Goal: Transaction & Acquisition: Purchase product/service

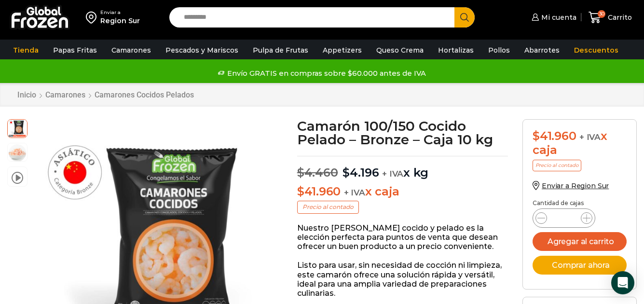
click at [570, 219] on input "*" at bounding box center [564, 218] width 18 height 14
type input "*"
click at [605, 16] on span "30" at bounding box center [602, 14] width 8 height 8
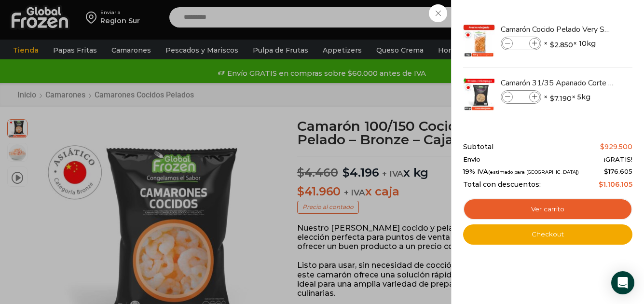
click at [586, 29] on div "30 Carrito 30 30 Shopping Cart **" at bounding box center [610, 17] width 48 height 23
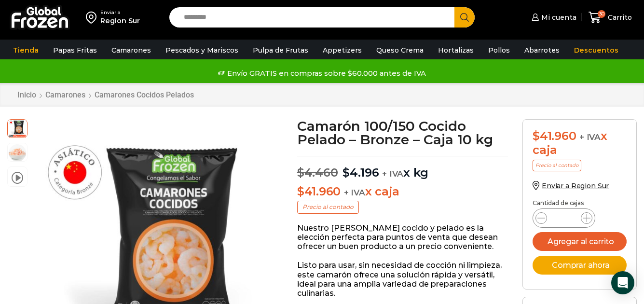
click at [562, 223] on input "Camarón 100/150 Cocido Pelado - Bronze - Caja 10 kg cantidad" at bounding box center [564, 218] width 18 height 14
type input "**"
click at [533, 232] on button "Agregar al carrito" at bounding box center [580, 241] width 94 height 19
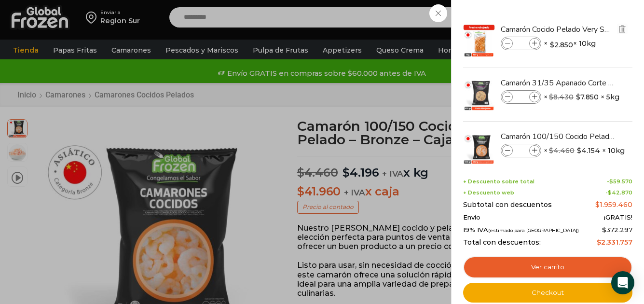
click at [524, 43] on input "**" at bounding box center [521, 43] width 14 height 11
type input "*"
click at [524, 95] on input "**" at bounding box center [521, 97] width 14 height 11
type input "*"
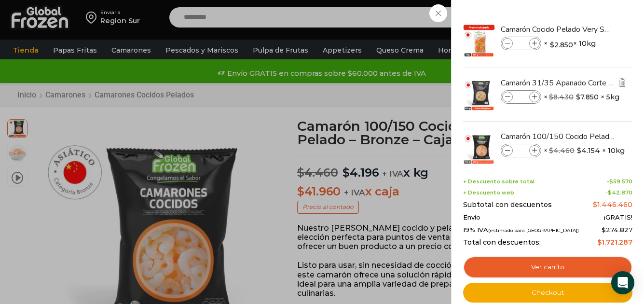
type input "*"
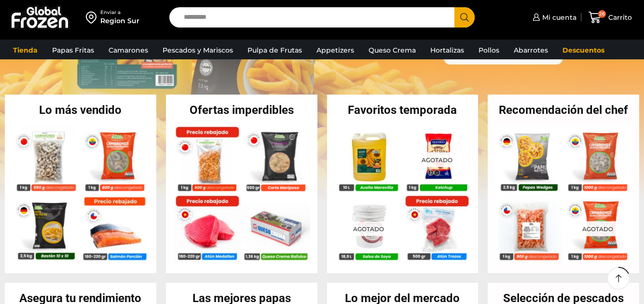
scroll to position [193, 0]
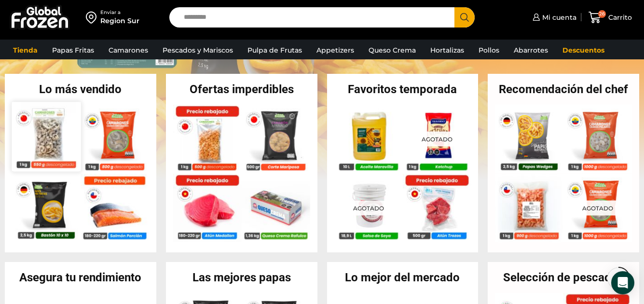
click at [49, 134] on img at bounding box center [46, 136] width 69 height 69
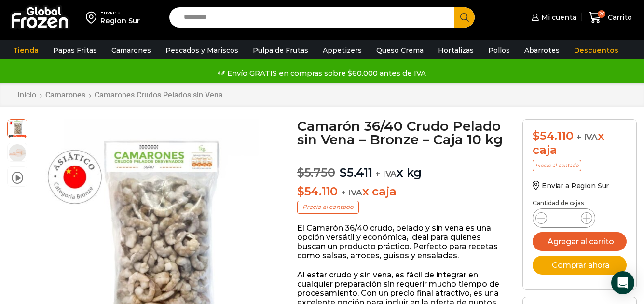
click at [571, 218] on input "*" at bounding box center [564, 218] width 18 height 14
type input "**"
click at [583, 243] on button "Agregar al carrito" at bounding box center [580, 241] width 94 height 19
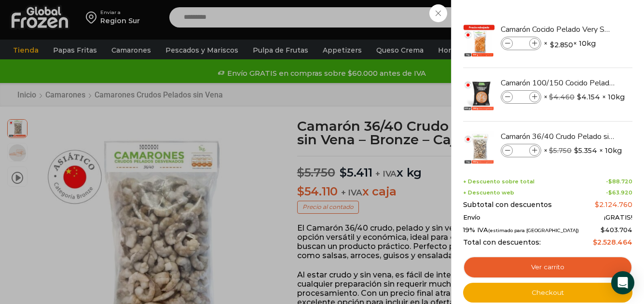
click at [586, 13] on div "46 Carrito 46 46 Shopping Cart *" at bounding box center [610, 17] width 48 height 23
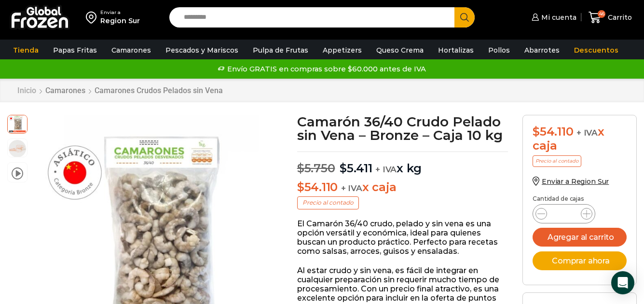
click at [26, 89] on link "Inicio" at bounding box center [27, 90] width 20 height 9
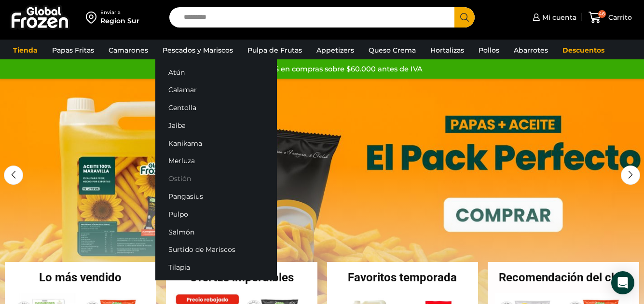
click at [178, 179] on link "Ostión" at bounding box center [216, 179] width 122 height 18
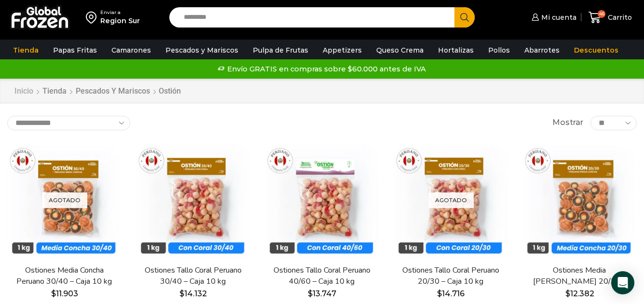
click at [21, 90] on link "Inicio" at bounding box center [24, 91] width 20 height 11
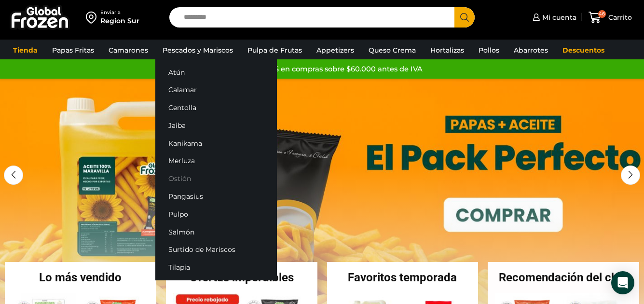
click at [181, 177] on link "Ostión" at bounding box center [216, 179] width 122 height 18
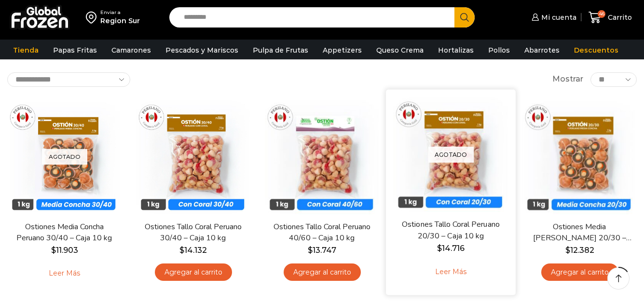
scroll to position [48, 0]
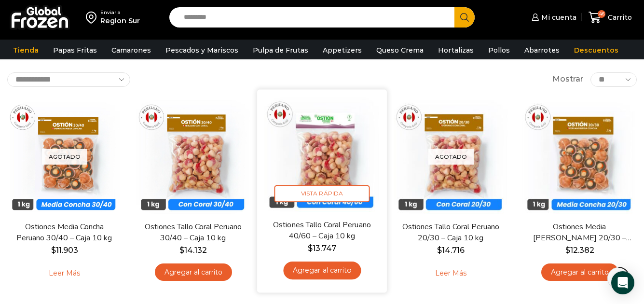
click at [336, 170] on img at bounding box center [321, 154] width 115 height 115
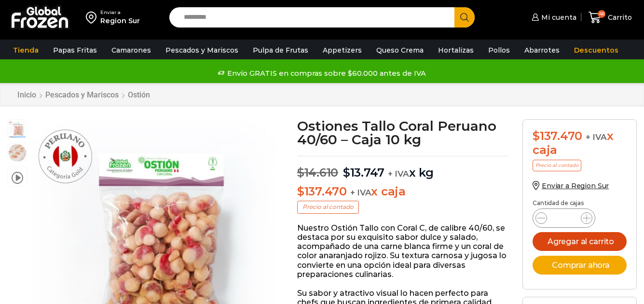
type input "*"
click at [569, 241] on button "Agregar al carrito" at bounding box center [580, 241] width 94 height 19
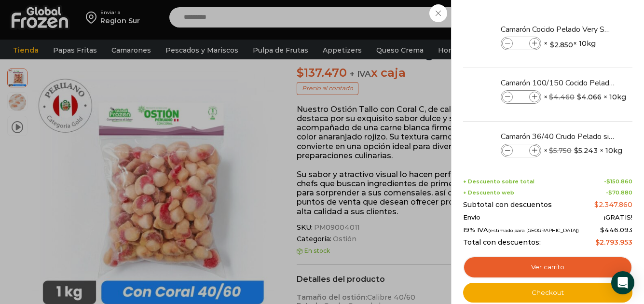
scroll to position [97, 0]
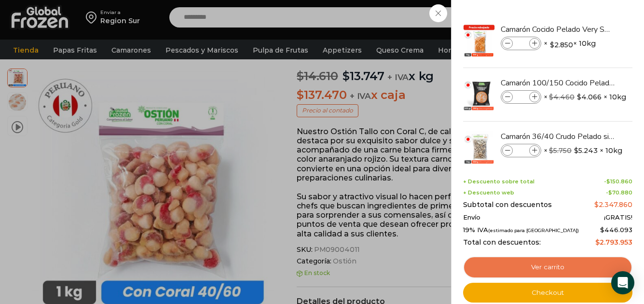
click at [539, 270] on link "Ver carrito" at bounding box center [547, 267] width 169 height 22
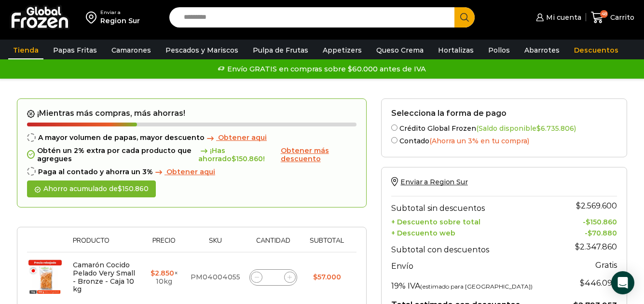
click at [27, 51] on link "Tienda" at bounding box center [25, 50] width 35 height 18
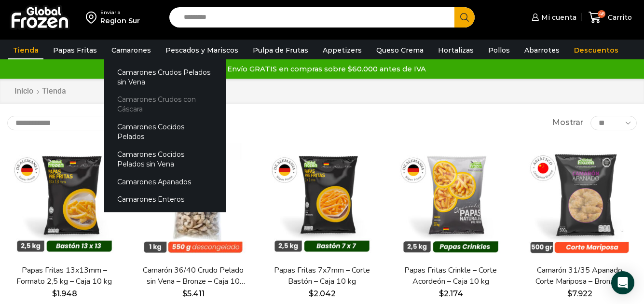
click at [153, 100] on link "Camarones Crudos con Cáscara" at bounding box center [165, 105] width 122 height 28
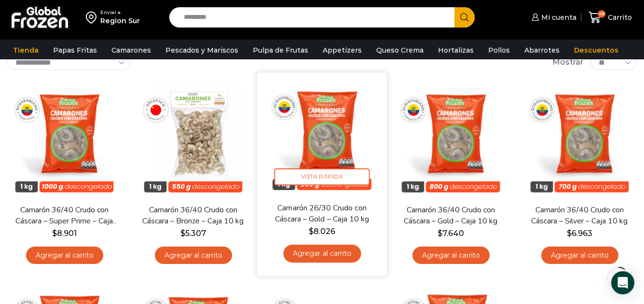
scroll to position [48, 0]
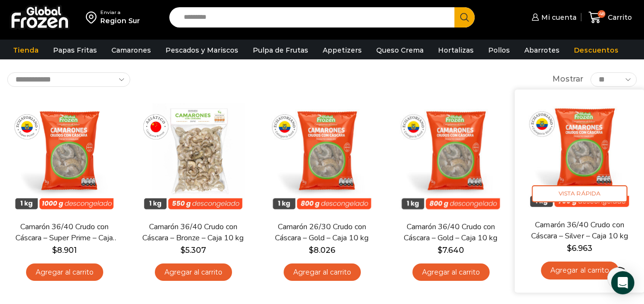
click at [573, 271] on link "Agregar al carrito" at bounding box center [580, 271] width 78 height 18
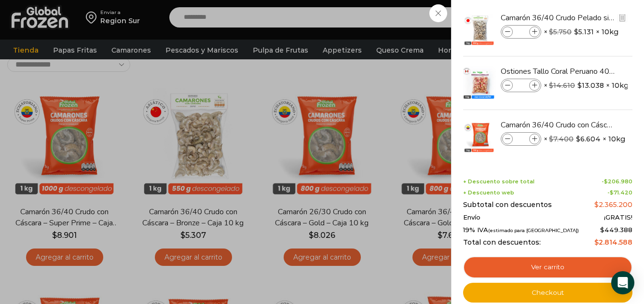
scroll to position [125, 0]
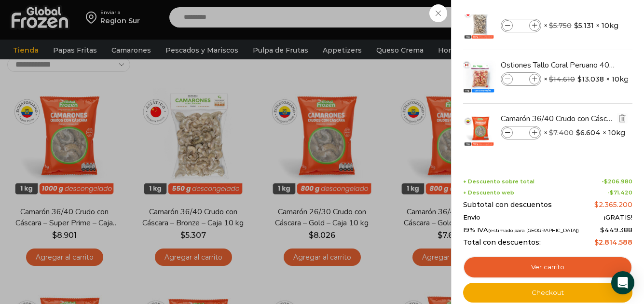
click at [524, 131] on input "*" at bounding box center [521, 132] width 14 height 11
type input "*"
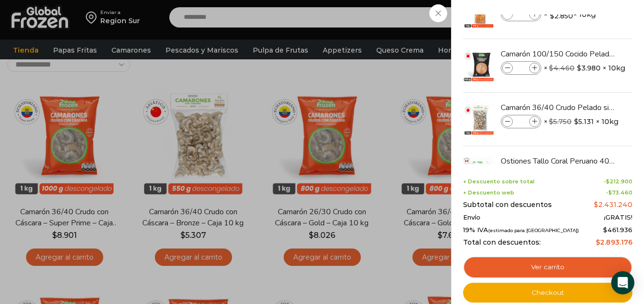
scroll to position [28, 0]
click at [586, 10] on div "50 Carrito 50 50 Shopping Cart" at bounding box center [610, 17] width 48 height 23
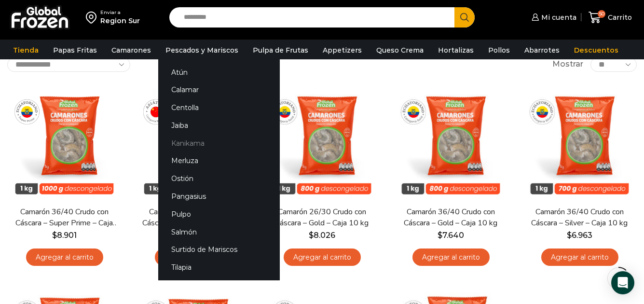
click at [184, 141] on link "Kanikama" at bounding box center [219, 143] width 122 height 18
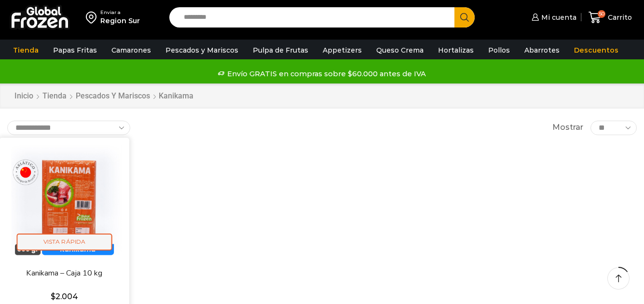
scroll to position [48, 0]
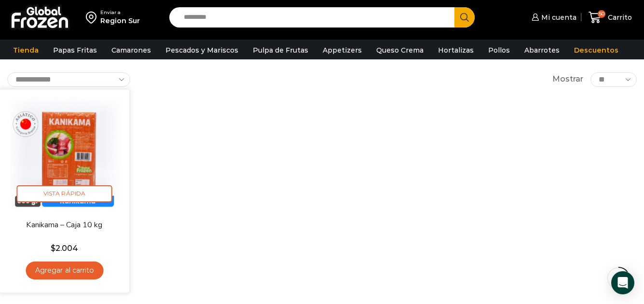
click at [65, 168] on img at bounding box center [64, 154] width 115 height 115
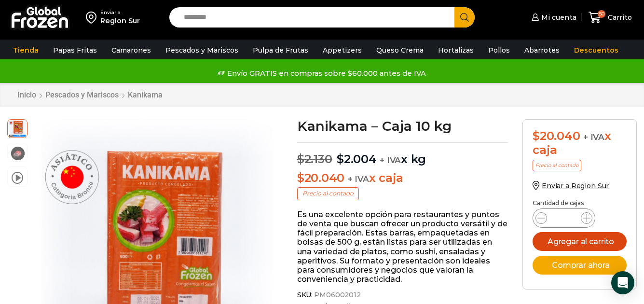
type input "*"
click at [562, 245] on button "Agregar al carrito" at bounding box center [580, 241] width 94 height 19
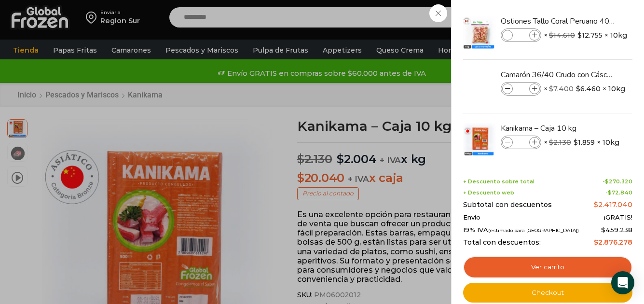
scroll to position [179, 0]
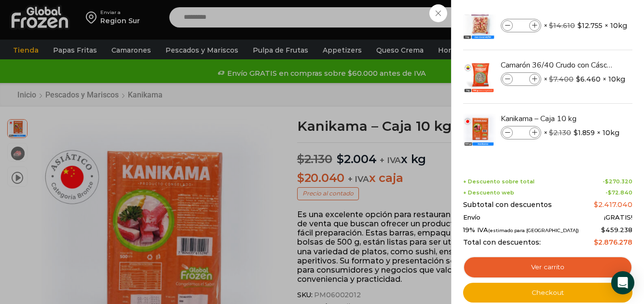
click at [586, 10] on div "52 [GEOGRAPHIC_DATA] 52 52 Shopping Cart *" at bounding box center [610, 17] width 48 height 23
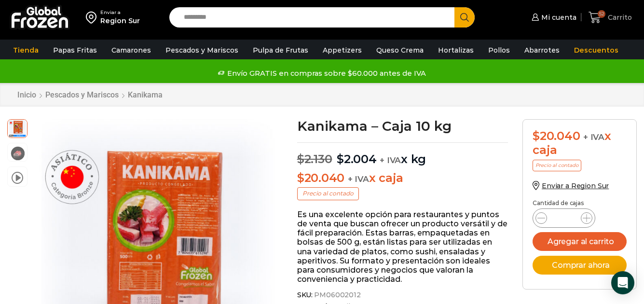
click at [600, 12] on span "52" at bounding box center [602, 14] width 8 height 8
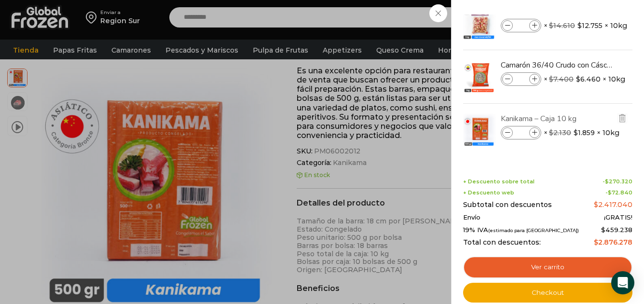
scroll to position [145, 0]
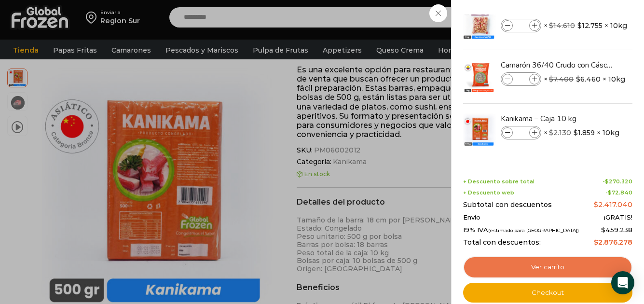
click at [545, 267] on link "Ver carrito" at bounding box center [547, 267] width 169 height 22
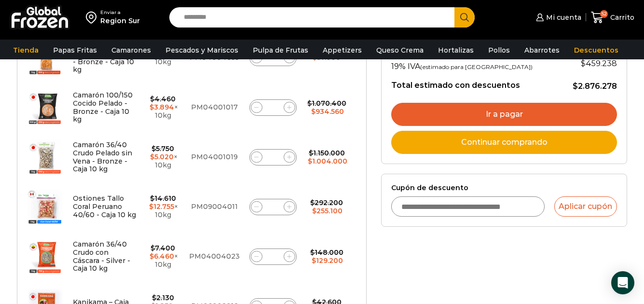
scroll to position [241, 0]
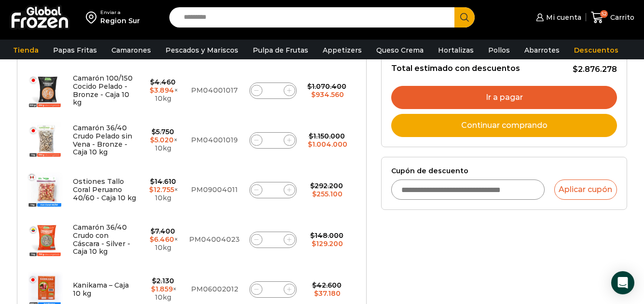
click at [280, 191] on input "*" at bounding box center [273, 190] width 14 height 14
type input "*"
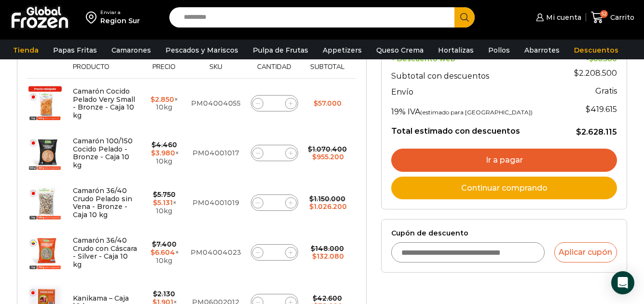
scroll to position [199, 0]
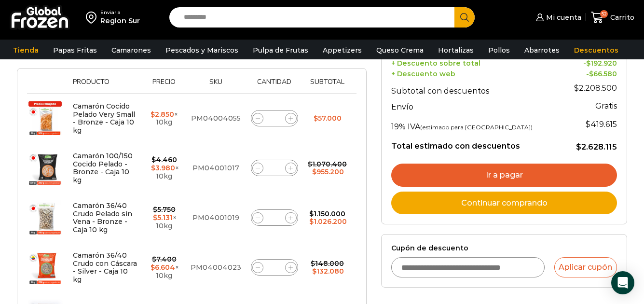
click at [280, 118] on input "*" at bounding box center [275, 118] width 14 height 14
type input "**"
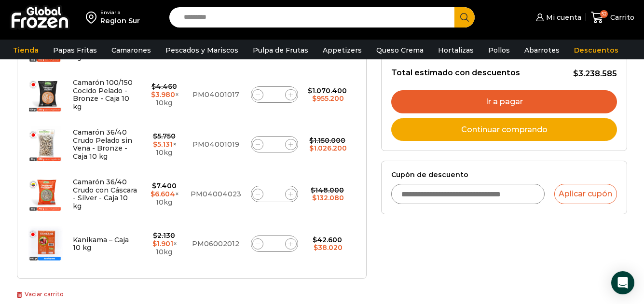
scroll to position [296, 0]
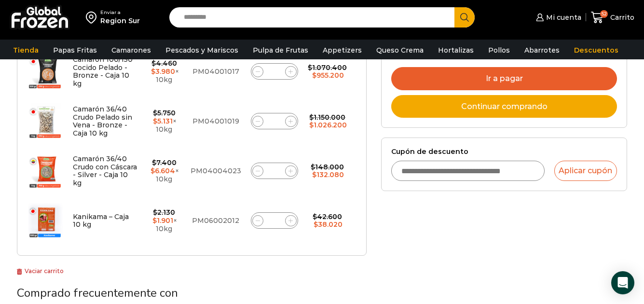
click at [279, 124] on input "**" at bounding box center [275, 121] width 14 height 14
type input "*"
type input "**"
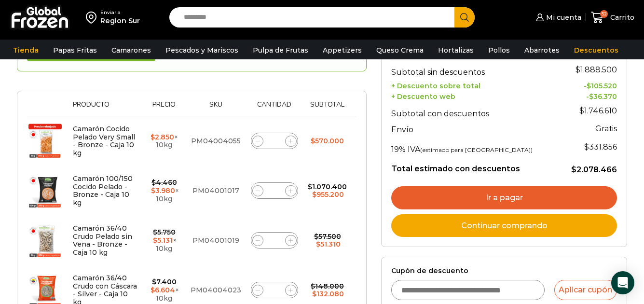
scroll to position [151, 0]
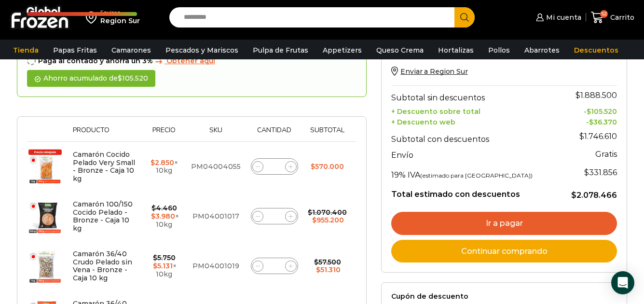
click at [278, 213] on input "**" at bounding box center [275, 216] width 14 height 14
type input "**"
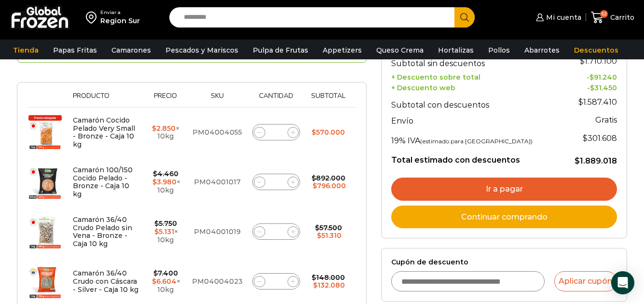
scroll to position [199, 0]
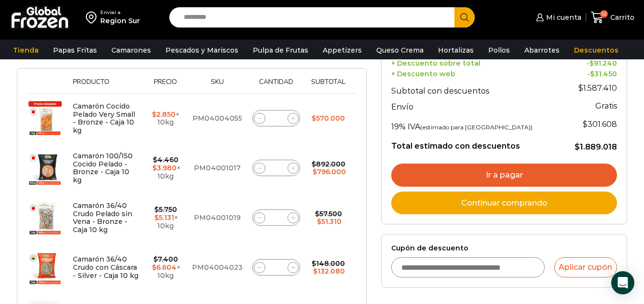
click at [282, 218] on input "*" at bounding box center [277, 218] width 14 height 14
type input "**"
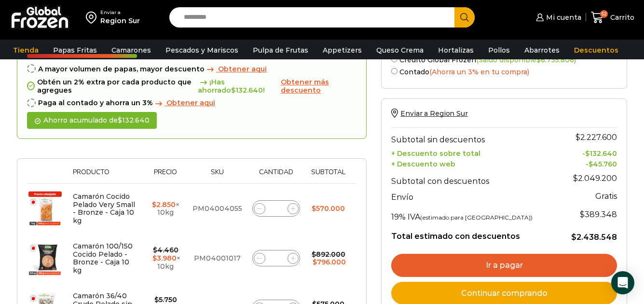
scroll to position [55, 0]
